Goal: Task Accomplishment & Management: Manage account settings

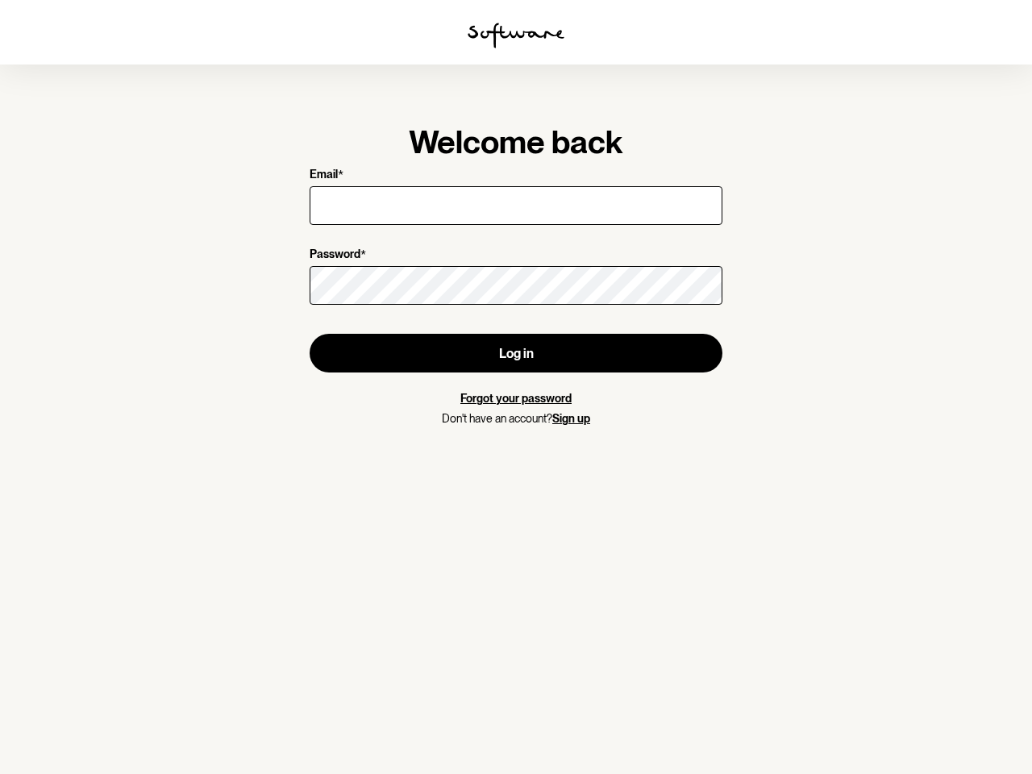
click at [516, 35] on img at bounding box center [516, 36] width 97 height 26
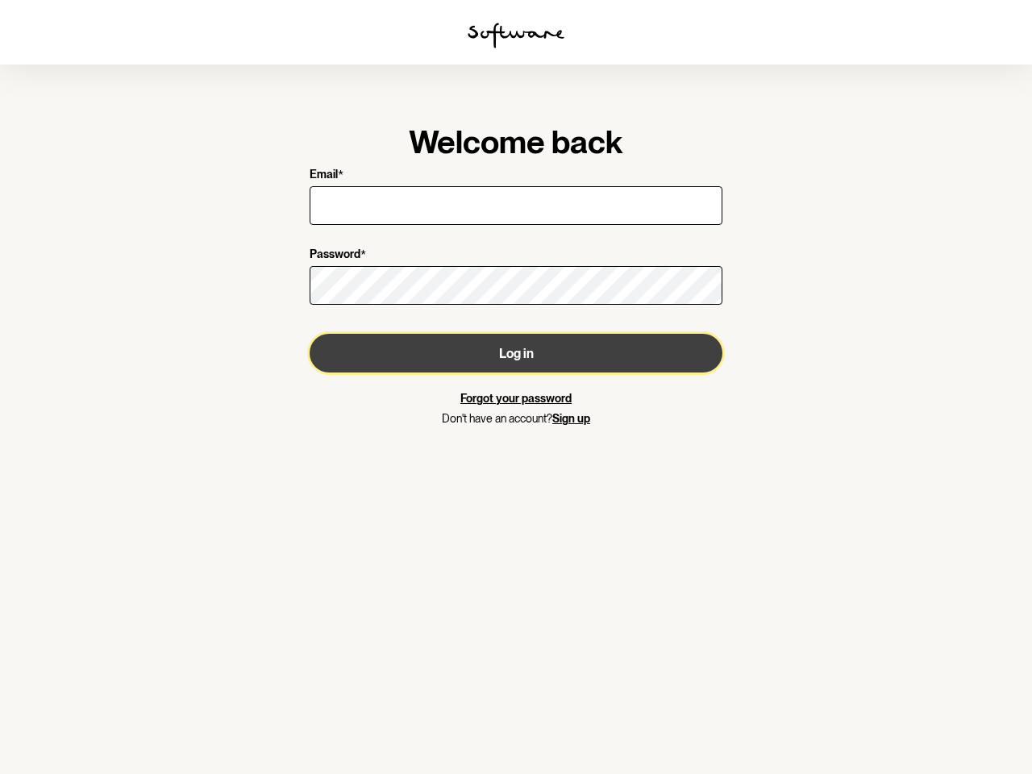
click at [516, 353] on button "Log in" at bounding box center [516, 353] width 413 height 39
